Goal: Navigation & Orientation: Find specific page/section

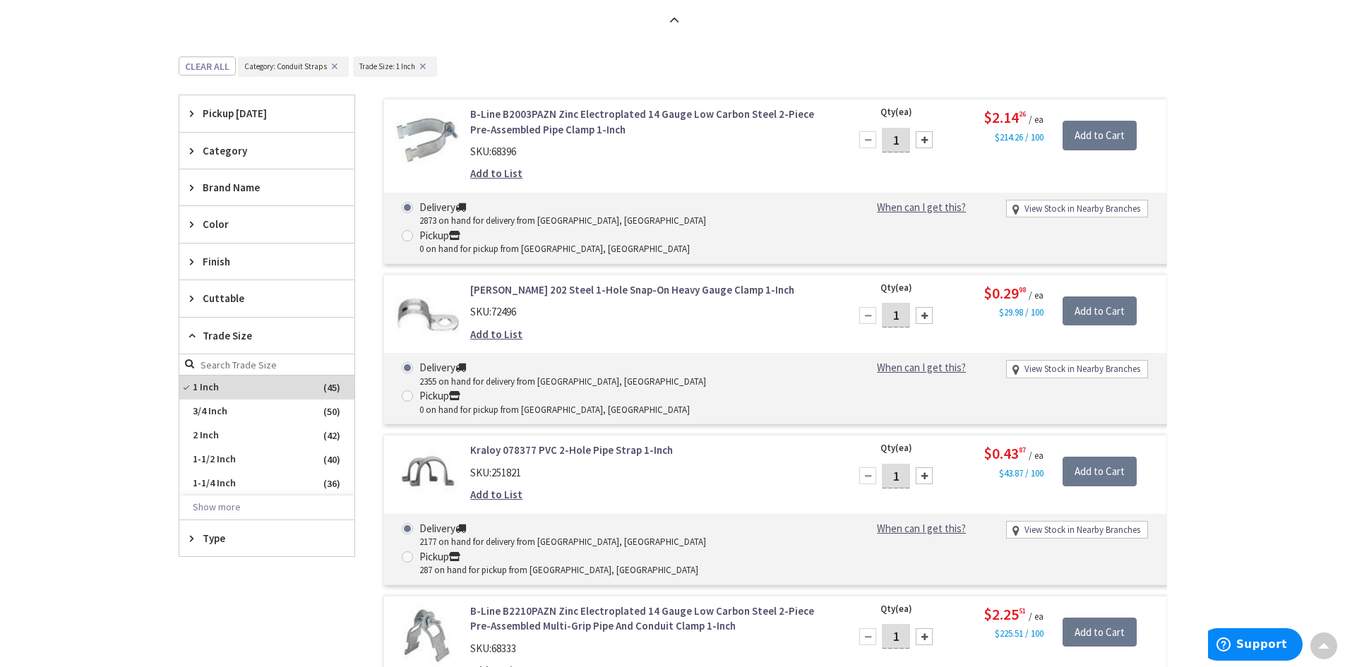
scroll to position [1111, 0]
click at [577, 36] on div "View Subcategories Conduit Straps (45) Conduit Fitting Bodies (115) Rigid Condu…" at bounding box center [673, 451] width 988 height 2596
